Goal: Ask a question

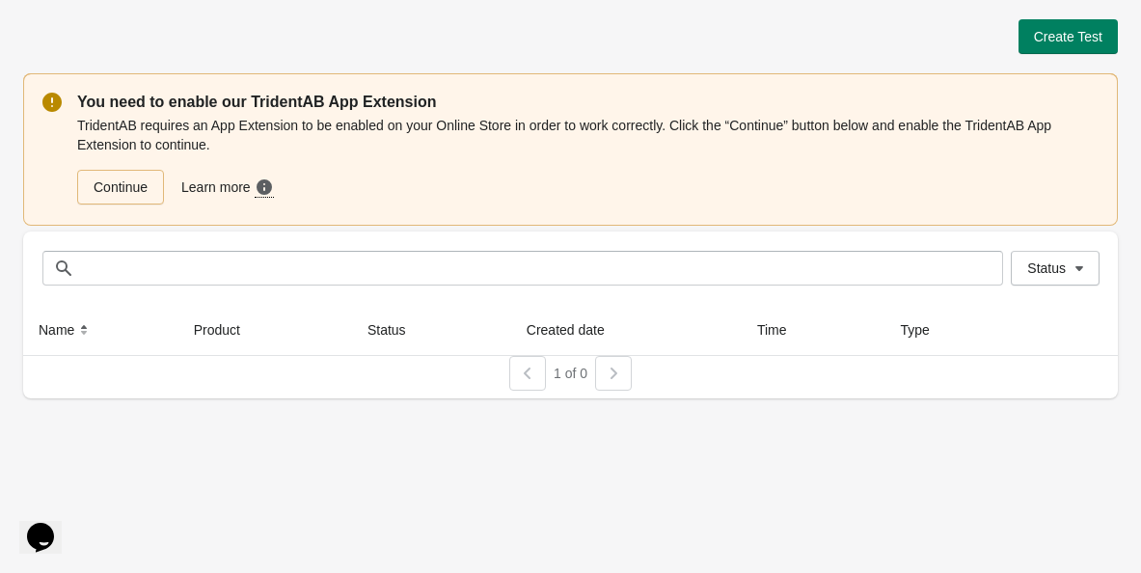
click at [1056, 56] on div "Create Test You need to enable our TridentAB App Extension TridentAB requires a…" at bounding box center [570, 208] width 1095 height 379
click at [1057, 42] on span "Create Test" at bounding box center [1068, 36] width 68 height 15
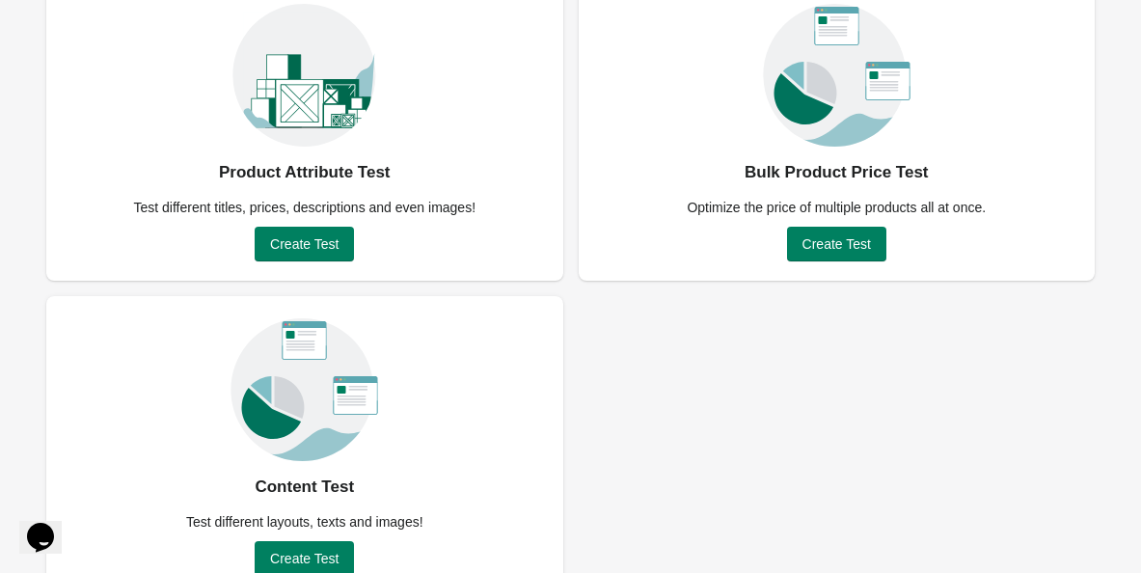
scroll to position [178, 0]
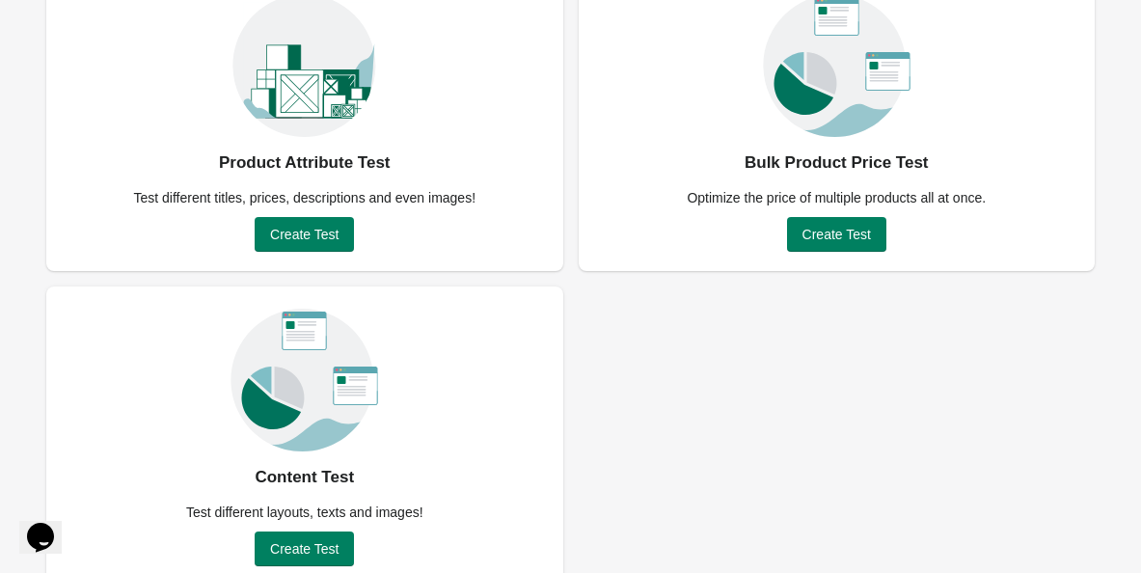
click at [43, 523] on icon "Chat widget" at bounding box center [40, 537] width 27 height 29
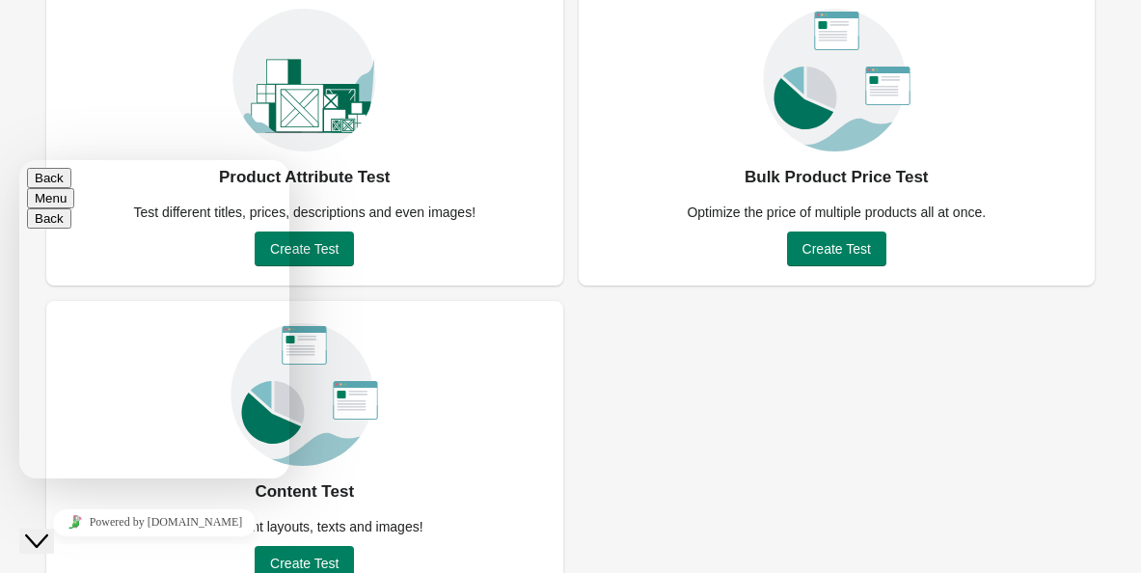
scroll to position [205, 0]
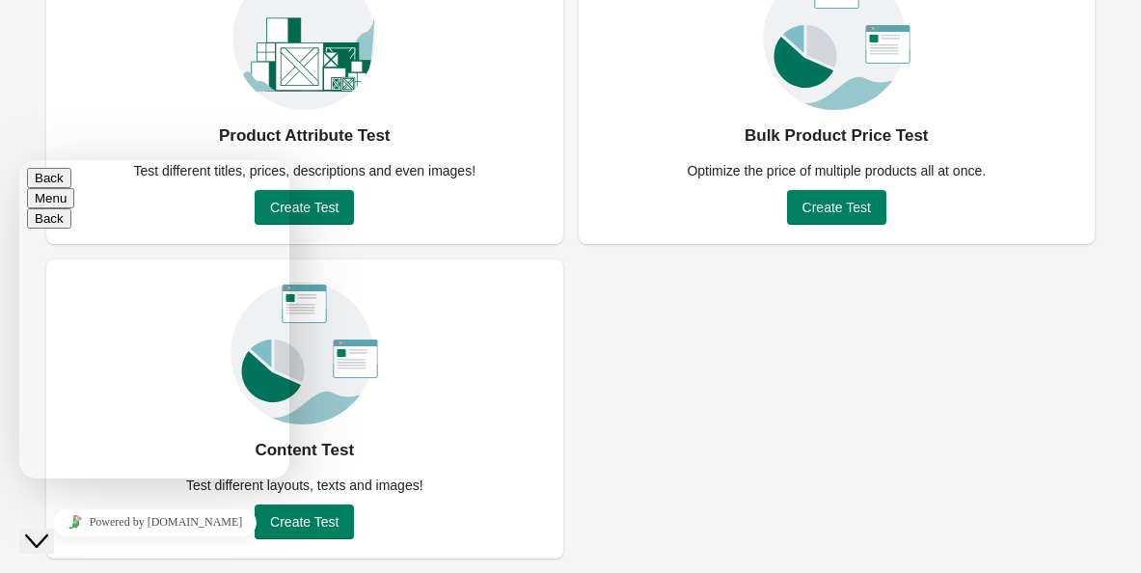
click at [95, 547] on textarea at bounding box center [101, 554] width 149 height 15
type textarea "**********"
click at [45, 188] on button "Back" at bounding box center [49, 178] width 44 height 20
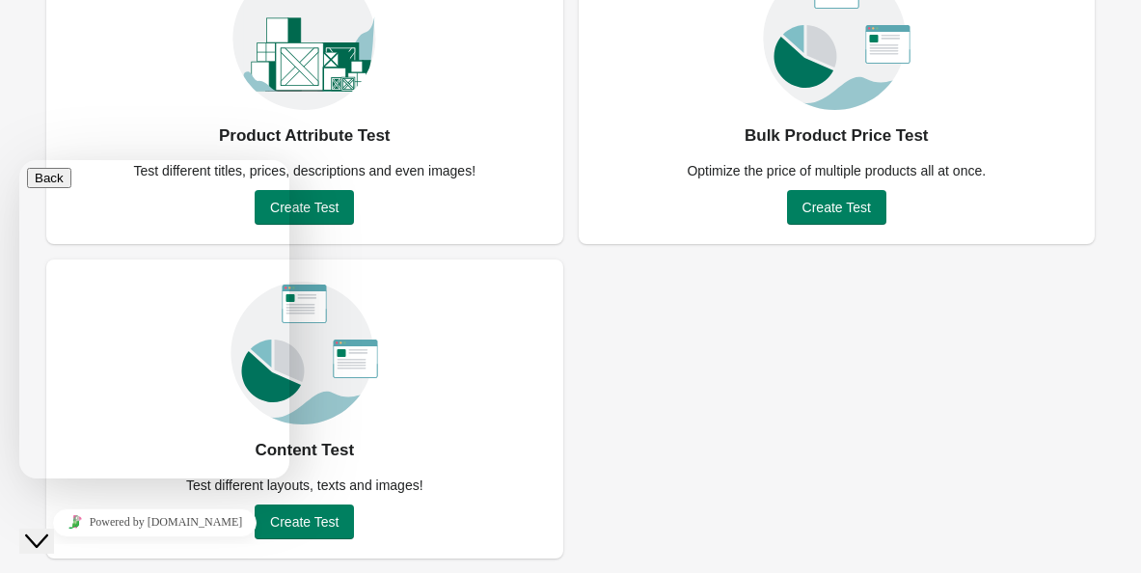
scroll to position [258, 0]
